Goal: Information Seeking & Learning: Learn about a topic

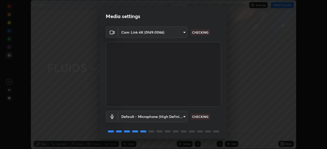
scroll to position [18, 0]
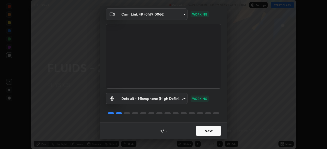
click at [209, 131] on button "Next" at bounding box center [209, 131] width 26 height 10
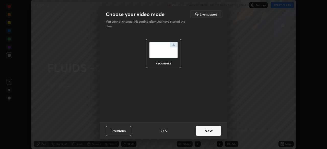
scroll to position [0, 0]
click at [206, 130] on button "Next" at bounding box center [209, 131] width 26 height 10
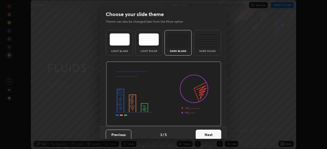
click at [208, 134] on button "Next" at bounding box center [209, 135] width 26 height 10
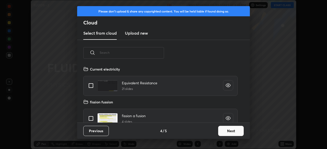
scroll to position [57, 164]
click at [224, 129] on button "Next" at bounding box center [231, 131] width 26 height 10
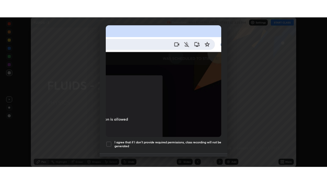
scroll to position [122, 0]
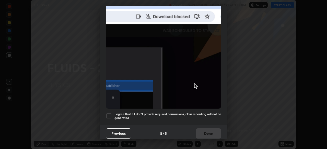
click at [113, 114] on div "I agree that if I don't provide required permissions, class recording will not …" at bounding box center [163, 116] width 115 height 6
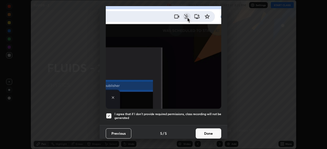
click at [202, 132] on button "Done" at bounding box center [209, 134] width 26 height 10
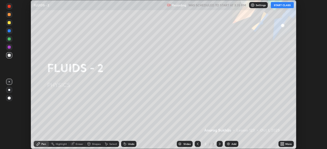
click at [279, 4] on button "START CLASS" at bounding box center [282, 5] width 23 height 6
click at [285, 145] on div "More" at bounding box center [285, 144] width 15 height 6
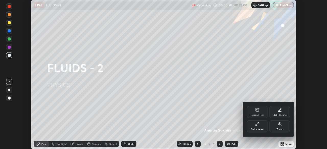
click at [254, 127] on div "Full screen" at bounding box center [257, 127] width 20 height 12
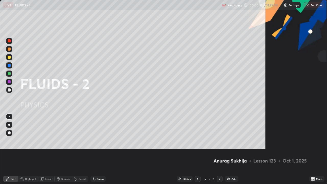
scroll to position [184, 327]
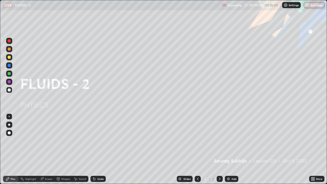
click at [231, 149] on div "Add" at bounding box center [232, 179] width 14 height 6
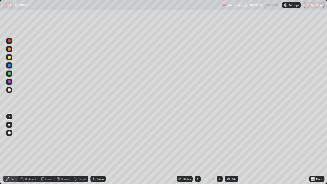
click at [7, 59] on div at bounding box center [9, 57] width 6 height 6
click at [230, 149] on img at bounding box center [228, 179] width 4 height 4
click at [38, 71] on button "Undo" at bounding box center [45, 73] width 15 height 6
click at [76, 149] on icon at bounding box center [76, 179] width 4 height 4
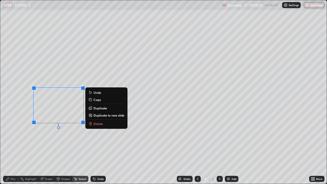
click at [94, 125] on p "Delete" at bounding box center [97, 124] width 9 height 4
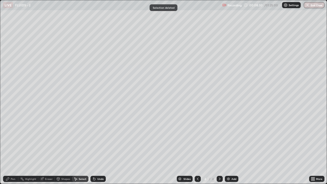
click at [15, 149] on div "Pen" at bounding box center [10, 179] width 15 height 6
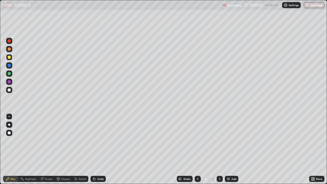
click at [49, 149] on div "Eraser" at bounding box center [49, 179] width 8 height 3
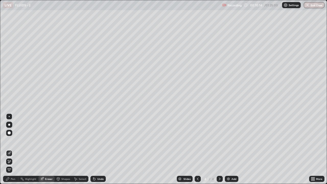
click at [236, 149] on div "Add" at bounding box center [232, 179] width 14 height 6
click at [15, 149] on div "Pen" at bounding box center [10, 179] width 15 height 6
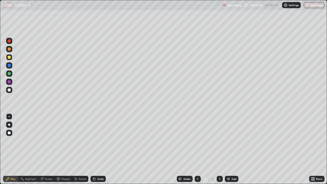
click at [10, 90] on div at bounding box center [9, 89] width 3 height 3
click at [99, 149] on div "Undo" at bounding box center [97, 179] width 15 height 6
click at [99, 149] on div "Undo" at bounding box center [100, 179] width 6 height 3
click at [98, 149] on div "Undo" at bounding box center [97, 179] width 15 height 6
click at [97, 149] on div "Undo" at bounding box center [97, 179] width 15 height 6
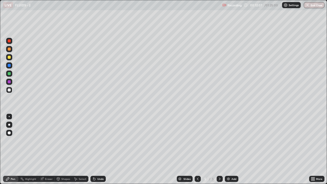
click at [97, 149] on div "Undo" at bounding box center [97, 179] width 15 height 6
click at [96, 149] on div "Undo" at bounding box center [97, 179] width 15 height 6
click at [8, 58] on div at bounding box center [9, 57] width 3 height 3
click at [93, 149] on icon at bounding box center [94, 179] width 2 height 2
click at [93, 149] on icon at bounding box center [93, 178] width 1 height 1
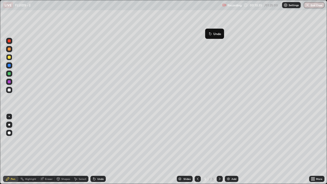
click at [208, 32] on button "Undo" at bounding box center [214, 34] width 15 height 6
click at [104, 149] on div "Undo" at bounding box center [97, 179] width 15 height 6
click at [103, 149] on div "Undo" at bounding box center [97, 179] width 15 height 6
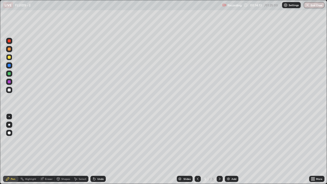
click at [103, 149] on div "Undo" at bounding box center [97, 179] width 15 height 6
click at [228, 149] on img at bounding box center [228, 179] width 4 height 4
click at [12, 90] on div at bounding box center [9, 90] width 6 height 6
click at [93, 149] on icon at bounding box center [93, 178] width 1 height 1
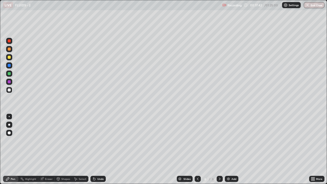
click at [93, 149] on icon at bounding box center [94, 179] width 2 height 2
click at [95, 149] on div "Undo" at bounding box center [97, 179] width 15 height 6
click at [98, 149] on div "Undo" at bounding box center [97, 179] width 15 height 6
click at [10, 58] on div at bounding box center [9, 57] width 3 height 3
click at [96, 149] on div "Undo" at bounding box center [97, 179] width 15 height 6
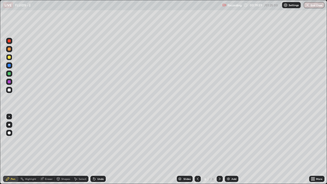
click at [96, 149] on div "Undo" at bounding box center [97, 179] width 15 height 6
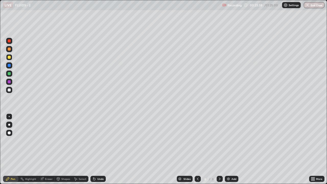
click at [79, 149] on div "Select" at bounding box center [80, 179] width 16 height 6
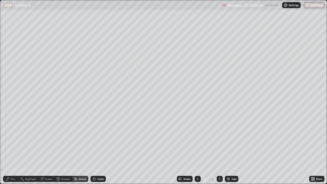
click at [86, 149] on div "Select" at bounding box center [80, 179] width 16 height 6
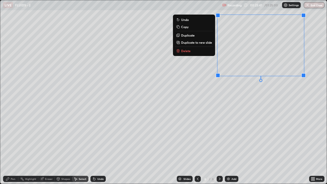
click at [212, 51] on button "Delete" at bounding box center [194, 51] width 38 height 6
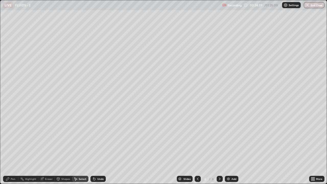
click at [229, 149] on img at bounding box center [228, 179] width 4 height 4
click at [11, 149] on div "Pen" at bounding box center [13, 179] width 5 height 3
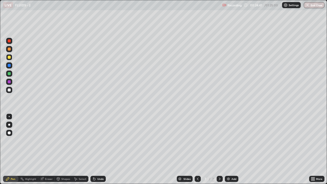
click at [8, 88] on div at bounding box center [9, 90] width 6 height 6
click at [93, 149] on icon at bounding box center [93, 178] width 1 height 1
click at [94, 149] on icon at bounding box center [94, 179] width 4 height 4
click at [96, 149] on div "Undo" at bounding box center [97, 179] width 15 height 6
click at [101, 149] on div "Undo" at bounding box center [100, 179] width 6 height 3
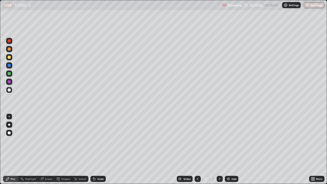
click at [7, 59] on div at bounding box center [9, 57] width 6 height 6
click at [99, 149] on div "Undo" at bounding box center [97, 179] width 15 height 6
click at [82, 149] on div "Select" at bounding box center [80, 179] width 16 height 6
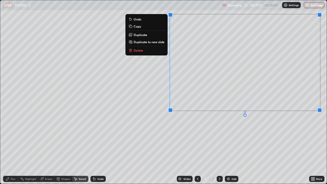
click at [140, 42] on p "Duplicate to new slide" at bounding box center [149, 42] width 31 height 4
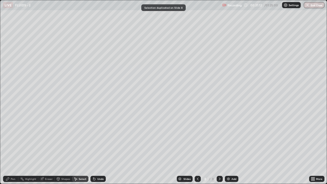
click at [7, 149] on icon at bounding box center [8, 179] width 4 height 4
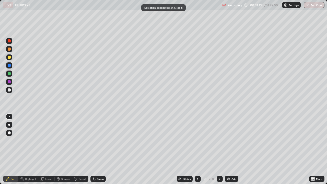
click at [8, 92] on div at bounding box center [9, 90] width 6 height 6
click at [9, 91] on div at bounding box center [9, 89] width 3 height 3
click at [97, 149] on div "Undo" at bounding box center [100, 179] width 6 height 3
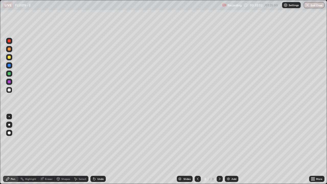
click at [97, 149] on div "Undo" at bounding box center [100, 179] width 6 height 3
click at [10, 58] on div at bounding box center [9, 57] width 3 height 3
click at [9, 89] on div at bounding box center [9, 89] width 3 height 3
click at [43, 149] on icon at bounding box center [42, 179] width 4 height 4
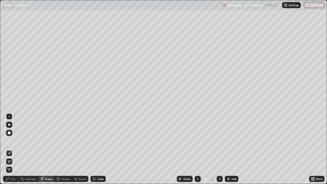
click at [13, 149] on div "Pen" at bounding box center [10, 179] width 15 height 6
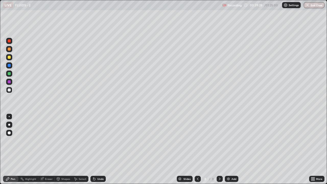
click at [219, 149] on icon at bounding box center [220, 179] width 4 height 4
click at [227, 149] on img at bounding box center [228, 179] width 4 height 4
click at [12, 91] on div at bounding box center [9, 90] width 6 height 6
click at [9, 57] on div at bounding box center [9, 57] width 3 height 3
click at [9, 88] on div at bounding box center [9, 90] width 6 height 6
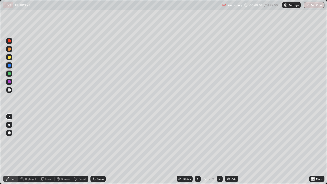
click at [9, 89] on div at bounding box center [9, 89] width 3 height 3
click at [8, 58] on div at bounding box center [9, 57] width 3 height 3
click at [231, 149] on div "Add" at bounding box center [233, 179] width 5 height 3
click at [10, 91] on div at bounding box center [9, 89] width 3 height 3
click at [8, 58] on div at bounding box center [9, 57] width 3 height 3
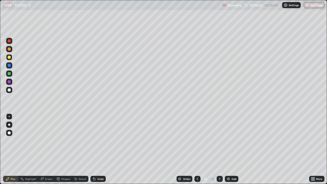
click at [7, 89] on div at bounding box center [9, 90] width 6 height 6
click at [78, 149] on div "Select" at bounding box center [80, 179] width 16 height 6
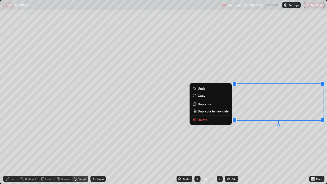
click at [206, 119] on button "Delete" at bounding box center [211, 119] width 38 height 6
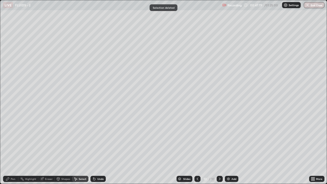
click at [16, 149] on div "Pen" at bounding box center [10, 179] width 15 height 6
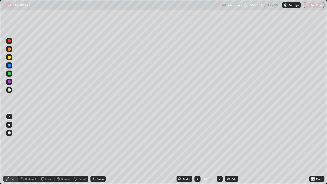
click at [7, 56] on div at bounding box center [9, 57] width 6 height 6
click at [229, 149] on img at bounding box center [228, 179] width 4 height 4
click at [8, 90] on div at bounding box center [9, 89] width 3 height 3
click at [8, 89] on div at bounding box center [9, 89] width 3 height 3
click at [95, 149] on icon at bounding box center [94, 179] width 4 height 4
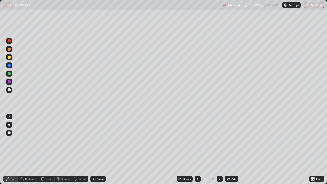
click at [98, 149] on div "Undo" at bounding box center [100, 179] width 6 height 3
click at [79, 149] on div "Select" at bounding box center [83, 179] width 8 height 3
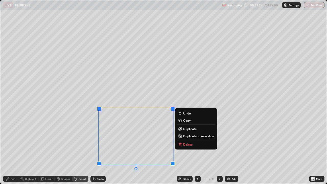
click at [51, 149] on div "0 ° Undo Copy Duplicate Duplicate to new slide Delete" at bounding box center [163, 91] width 326 height 183
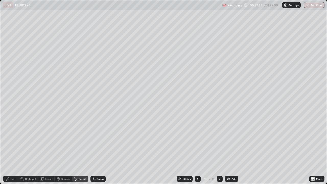
click at [8, 149] on div "Pen" at bounding box center [10, 179] width 15 height 6
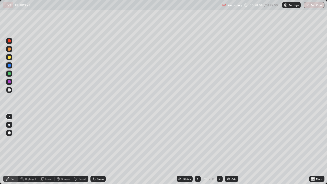
click at [79, 149] on div "Select" at bounding box center [80, 179] width 16 height 6
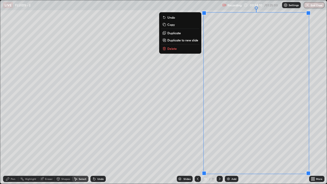
click at [183, 40] on p "Duplicate to new slide" at bounding box center [182, 40] width 31 height 4
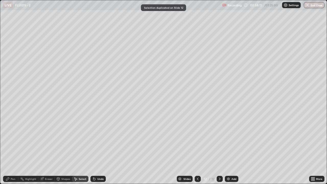
click at [11, 149] on div "Pen" at bounding box center [13, 179] width 5 height 3
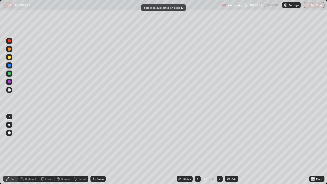
click at [9, 90] on div at bounding box center [9, 89] width 3 height 3
click at [95, 149] on icon at bounding box center [94, 179] width 4 height 4
click at [10, 56] on div at bounding box center [9, 57] width 3 height 3
click at [9, 48] on div at bounding box center [9, 49] width 3 height 3
click at [7, 89] on div at bounding box center [9, 90] width 6 height 6
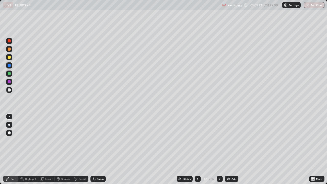
click at [232, 149] on div "Add" at bounding box center [232, 179] width 14 height 6
click at [7, 92] on div at bounding box center [9, 90] width 6 height 6
click at [7, 56] on div at bounding box center [9, 57] width 6 height 6
click at [75, 149] on div "Select" at bounding box center [80, 179] width 16 height 6
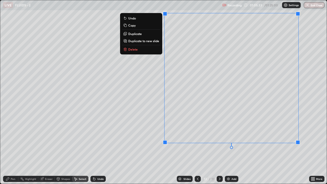
click at [140, 41] on p "Duplicate to new slide" at bounding box center [143, 41] width 31 height 4
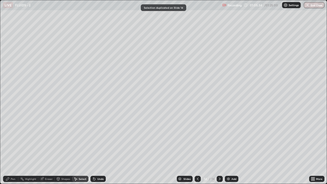
click at [6, 149] on icon at bounding box center [8, 179] width 4 height 4
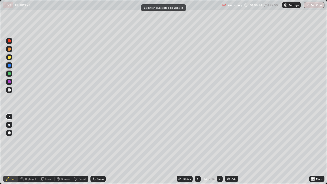
click at [9, 91] on div at bounding box center [9, 89] width 3 height 3
click at [84, 149] on div "Select" at bounding box center [83, 179] width 8 height 3
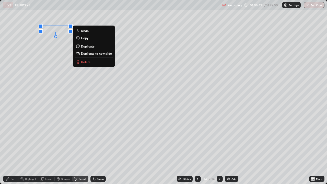
click at [85, 63] on p "Delete" at bounding box center [85, 62] width 9 height 4
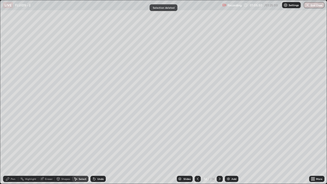
click at [12, 149] on div "Pen" at bounding box center [13, 179] width 5 height 3
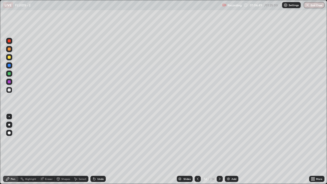
click at [9, 57] on div at bounding box center [9, 57] width 3 height 3
click at [83, 149] on div "Select" at bounding box center [80, 179] width 16 height 6
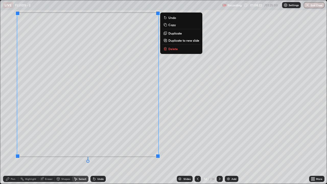
click at [178, 40] on p "Duplicate to new slide" at bounding box center [183, 40] width 31 height 4
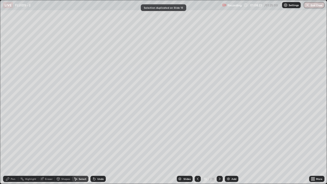
click at [10, 149] on icon at bounding box center [8, 179] width 4 height 4
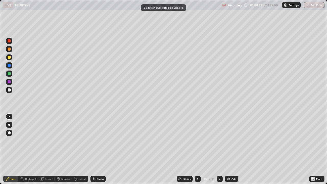
click at [8, 92] on div at bounding box center [9, 90] width 6 height 6
click at [100, 149] on div "Undo" at bounding box center [100, 179] width 6 height 3
click at [8, 58] on div at bounding box center [9, 57] width 3 height 3
click at [80, 149] on div "Select" at bounding box center [80, 179] width 16 height 6
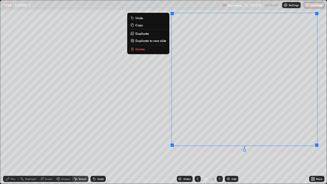
click at [142, 42] on p "Duplicate to new slide" at bounding box center [150, 41] width 31 height 4
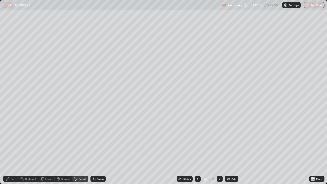
click at [13, 149] on div "Pen" at bounding box center [13, 179] width 5 height 3
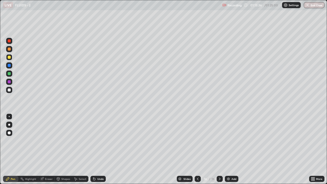
click at [10, 91] on div at bounding box center [9, 89] width 3 height 3
click at [76, 149] on icon at bounding box center [76, 179] width 4 height 4
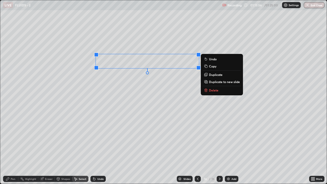
click at [206, 90] on icon at bounding box center [206, 90] width 0 height 1
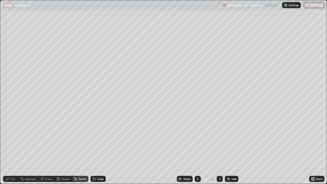
click at [112, 26] on div "0 ° Undo Copy Duplicate Duplicate to new slide Delete" at bounding box center [163, 91] width 326 height 183
click at [9, 149] on div "Pen" at bounding box center [10, 179] width 15 height 6
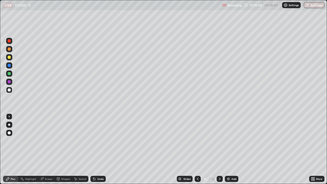
click at [97, 149] on div "Undo" at bounding box center [97, 179] width 15 height 6
click at [96, 149] on div "Undo" at bounding box center [97, 179] width 15 height 6
click at [9, 57] on div at bounding box center [9, 57] width 3 height 3
click at [227, 149] on img at bounding box center [228, 179] width 4 height 4
click at [8, 90] on div at bounding box center [9, 89] width 3 height 3
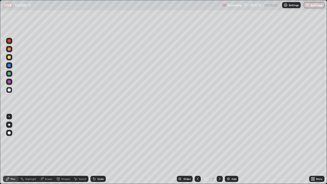
click at [97, 149] on div "Undo" at bounding box center [97, 179] width 15 height 6
click at [96, 149] on div "Undo" at bounding box center [97, 179] width 15 height 6
click at [97, 149] on div "Undo" at bounding box center [100, 179] width 6 height 3
click at [98, 149] on div "Undo" at bounding box center [100, 179] width 6 height 3
click at [97, 149] on div "Undo" at bounding box center [100, 179] width 6 height 3
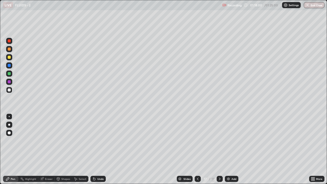
click at [97, 149] on div "Undo" at bounding box center [100, 179] width 6 height 3
click at [98, 149] on div "Undo" at bounding box center [97, 179] width 15 height 6
click at [98, 149] on div "Undo" at bounding box center [100, 179] width 6 height 3
click at [101, 149] on div "Undo" at bounding box center [100, 179] width 6 height 3
click at [99, 149] on div "Undo" at bounding box center [97, 179] width 15 height 6
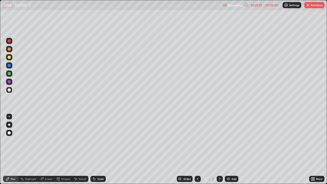
click at [313, 7] on button "End Class" at bounding box center [314, 5] width 20 height 6
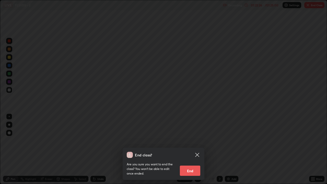
click at [191, 149] on button "End" at bounding box center [190, 171] width 20 height 10
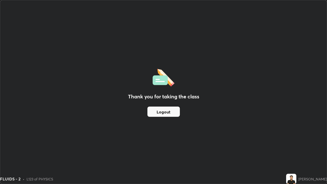
click at [167, 112] on button "Logout" at bounding box center [163, 112] width 32 height 10
